Goal: Information Seeking & Learning: Learn about a topic

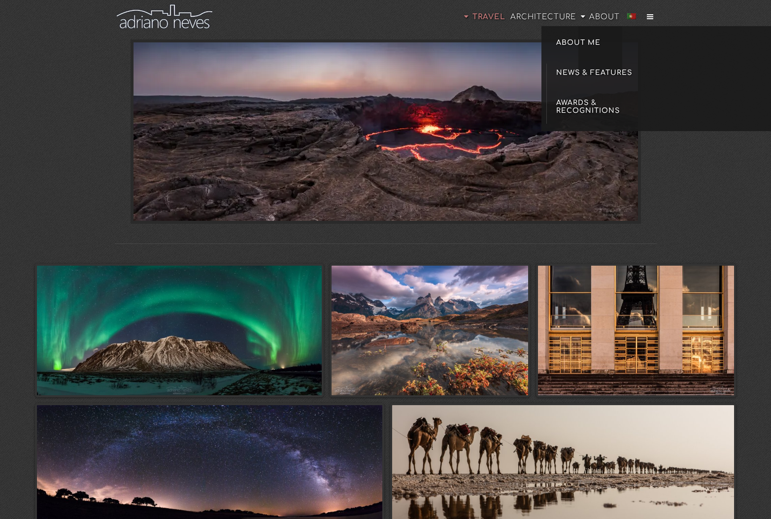
click at [602, 19] on span "About" at bounding box center [604, 17] width 31 height 8
click at [585, 46] on span "About Me" at bounding box center [596, 43] width 80 height 8
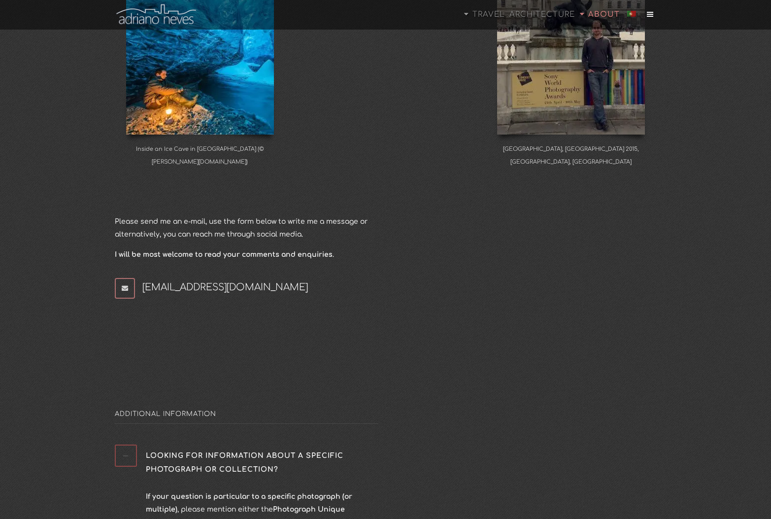
scroll to position [217, 0]
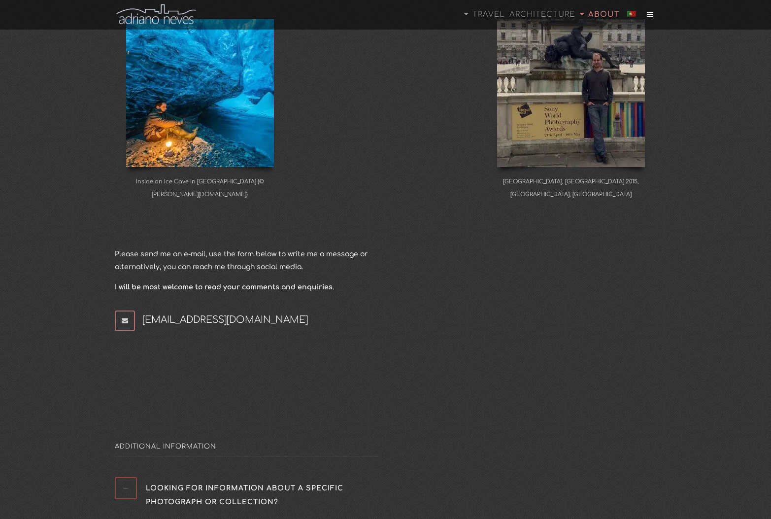
click at [328, 142] on div "Inside an Ice Cave in [GEOGRAPHIC_DATA] (© [PERSON_NAME][DOMAIN_NAME]) [GEOGRAP…" at bounding box center [385, 230] width 557 height 423
click at [231, 183] on figcaption "Inside an Ice Cave in [GEOGRAPHIC_DATA] (© [PERSON_NAME][DOMAIN_NAME])" at bounding box center [200, 188] width 171 height 26
drag, startPoint x: 231, startPoint y: 183, endPoint x: 236, endPoint y: 196, distance: 13.3
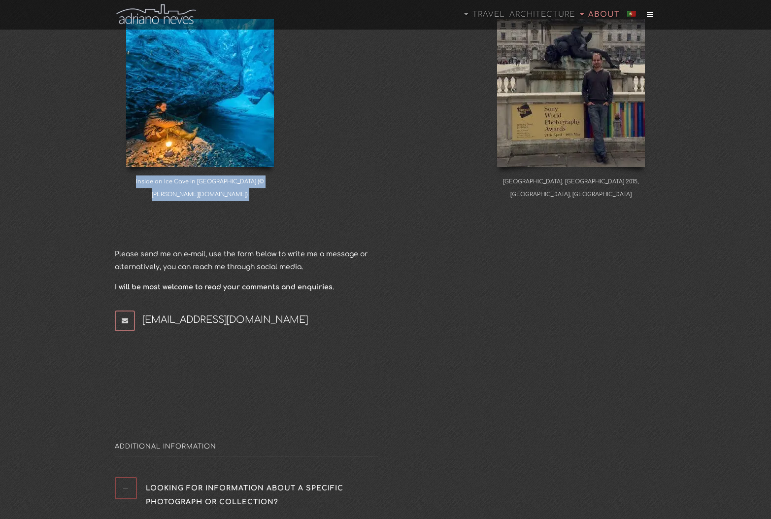
click at [236, 196] on figcaption "Inside an Ice Cave in [GEOGRAPHIC_DATA] (© [PERSON_NAME][DOMAIN_NAME])" at bounding box center [200, 188] width 171 height 26
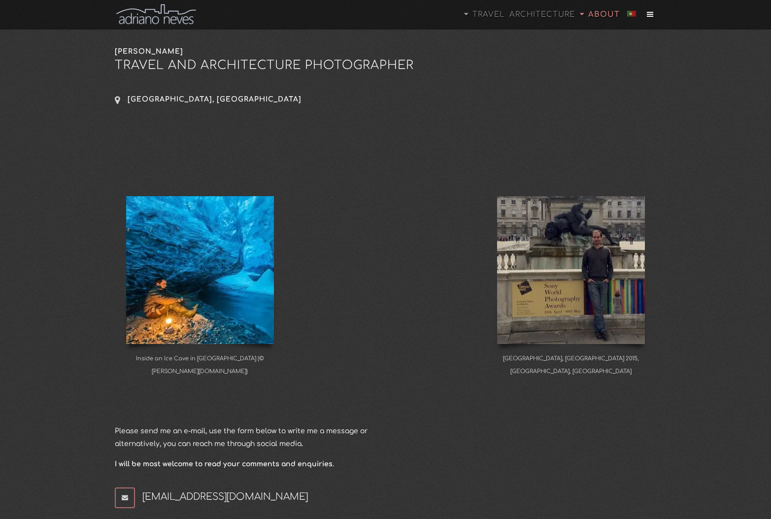
scroll to position [0, 0]
